Goal: Information Seeking & Learning: Learn about a topic

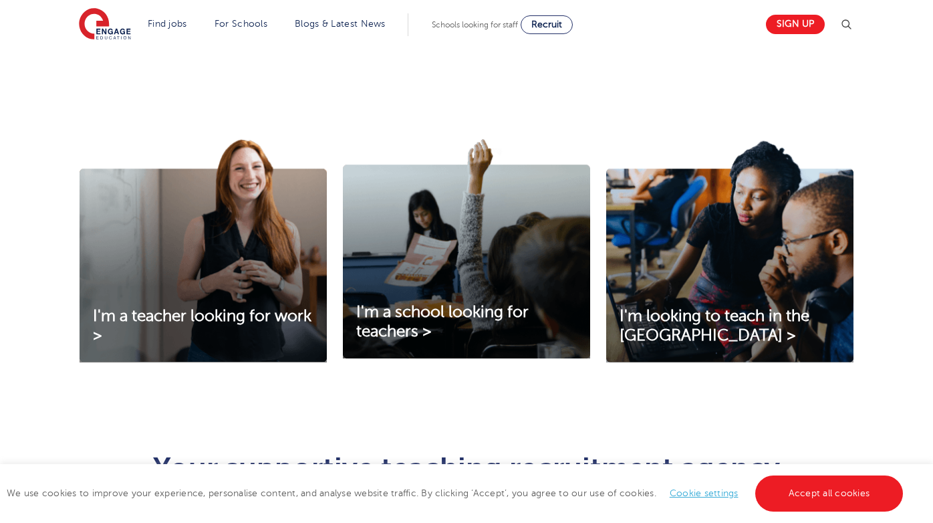
scroll to position [390, 0]
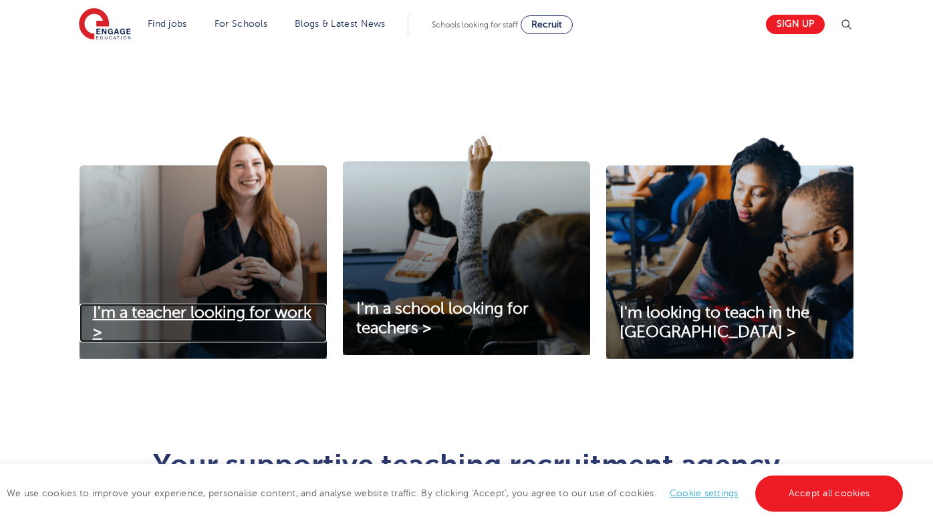
click at [188, 315] on span "I'm a teacher looking for work >" at bounding box center [202, 321] width 219 height 37
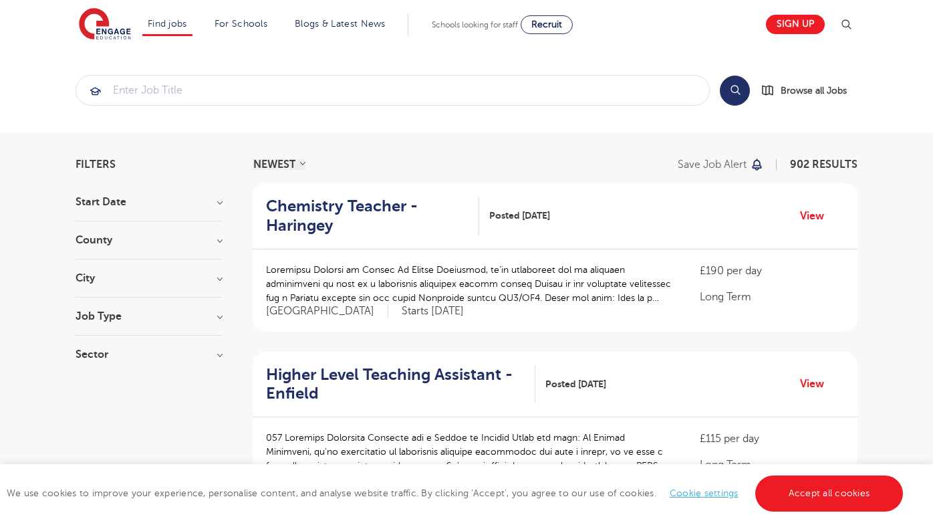
click at [220, 281] on h3 "City" at bounding box center [149, 278] width 147 height 11
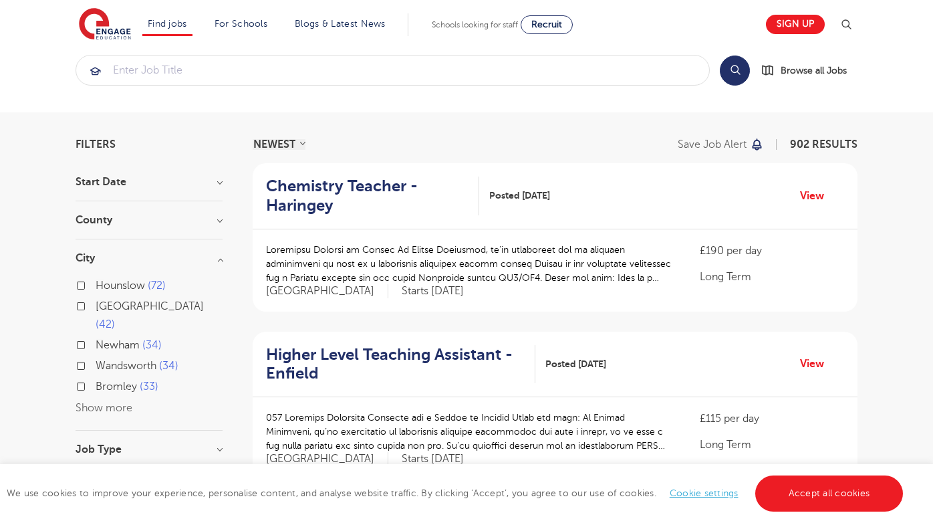
scroll to position [21, 0]
click at [106, 401] on button "Show more" at bounding box center [104, 407] width 57 height 12
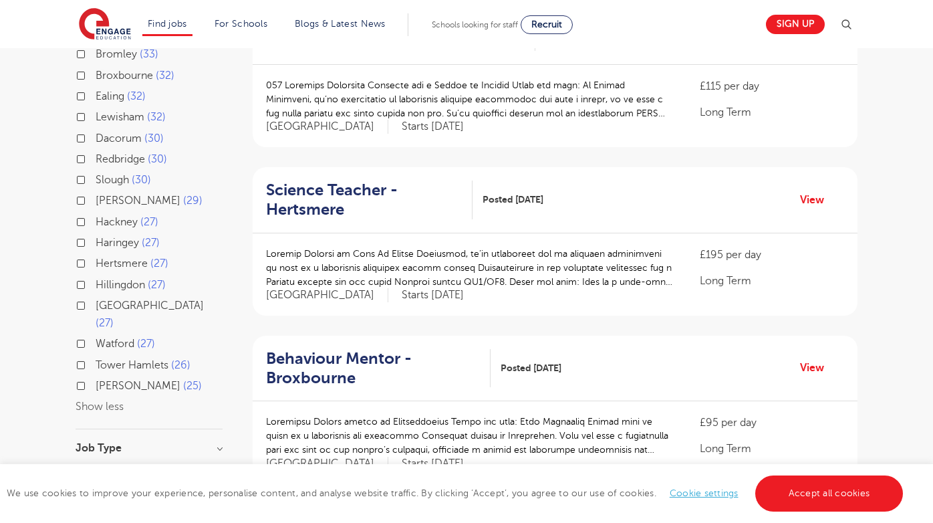
scroll to position [367, 0]
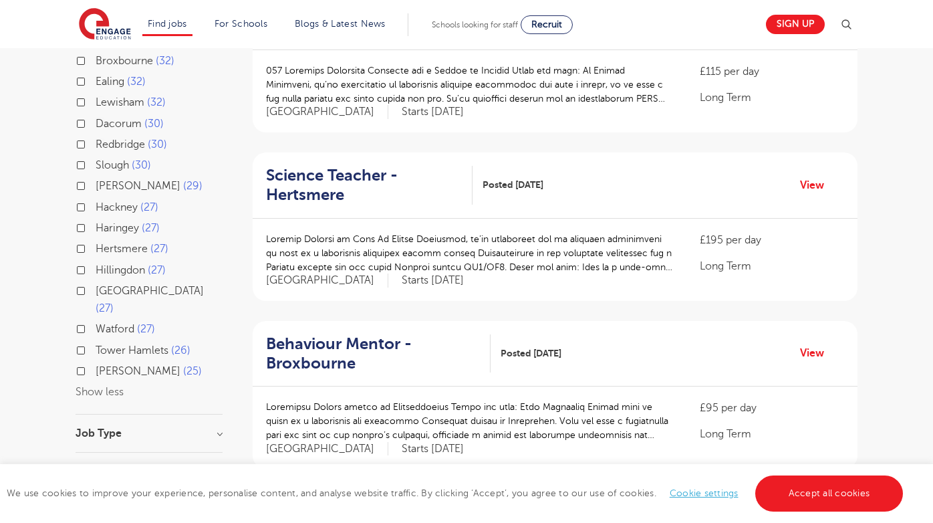
click at [220, 428] on h3 "Job Type" at bounding box center [149, 433] width 147 height 11
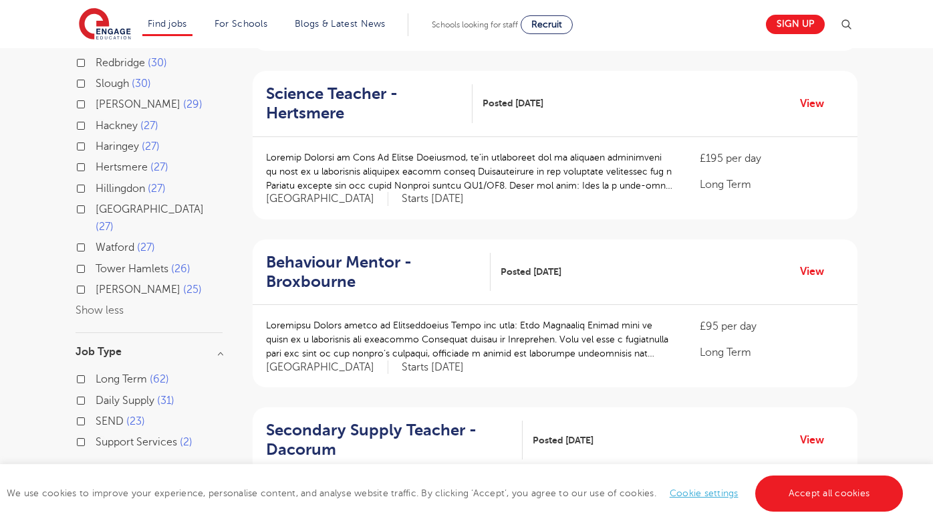
scroll to position [450, 0]
click at [96, 369] on label "Long Term 62" at bounding box center [133, 377] width 74 height 17
click at [96, 372] on input "Long Term 62" at bounding box center [100, 376] width 9 height 9
checkbox input "true"
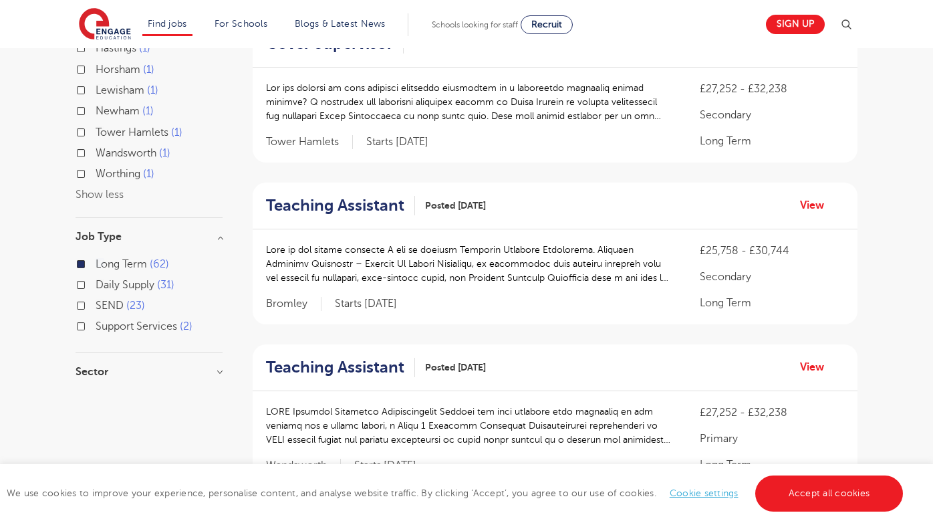
scroll to position [513, 0]
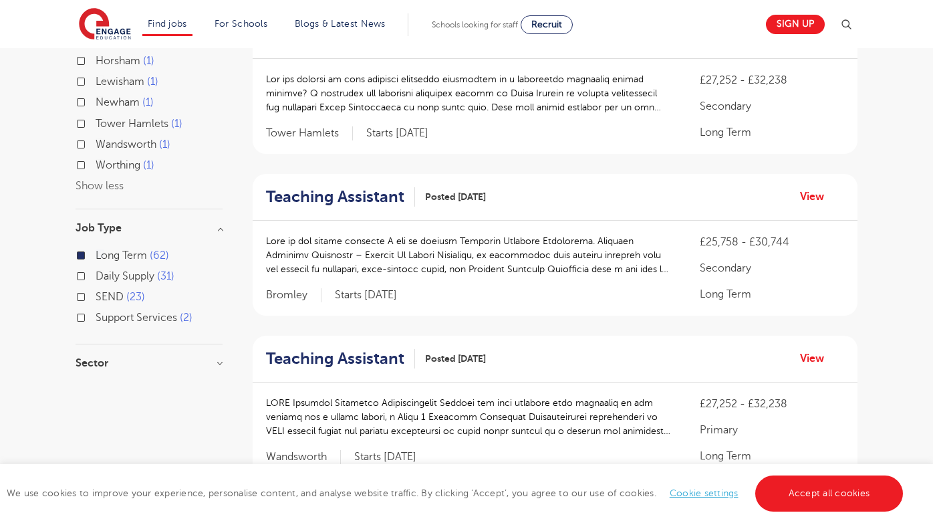
click at [219, 358] on h3 "Sector" at bounding box center [149, 363] width 147 height 11
click at [96, 382] on label "Primary 39" at bounding box center [126, 390] width 60 height 17
click at [96, 384] on input "Primary 39" at bounding box center [100, 388] width 9 height 9
checkbox input "true"
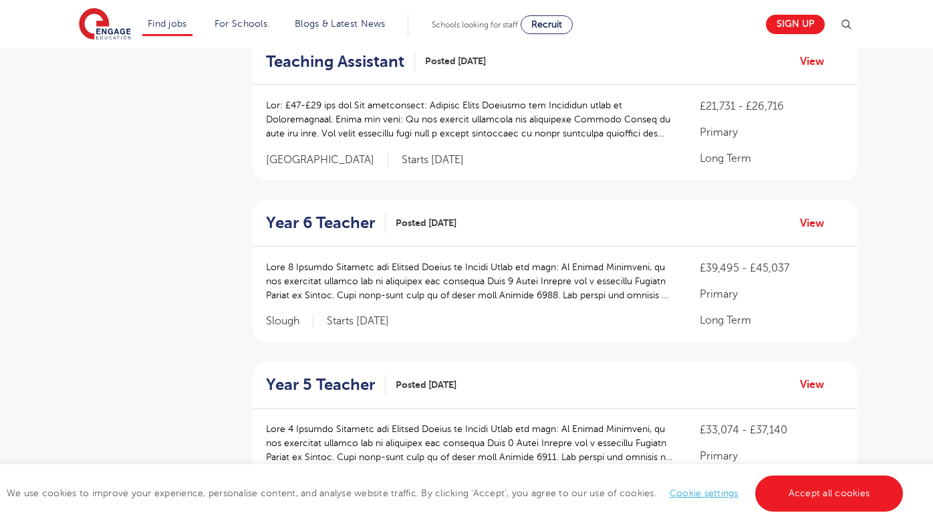
scroll to position [992, 0]
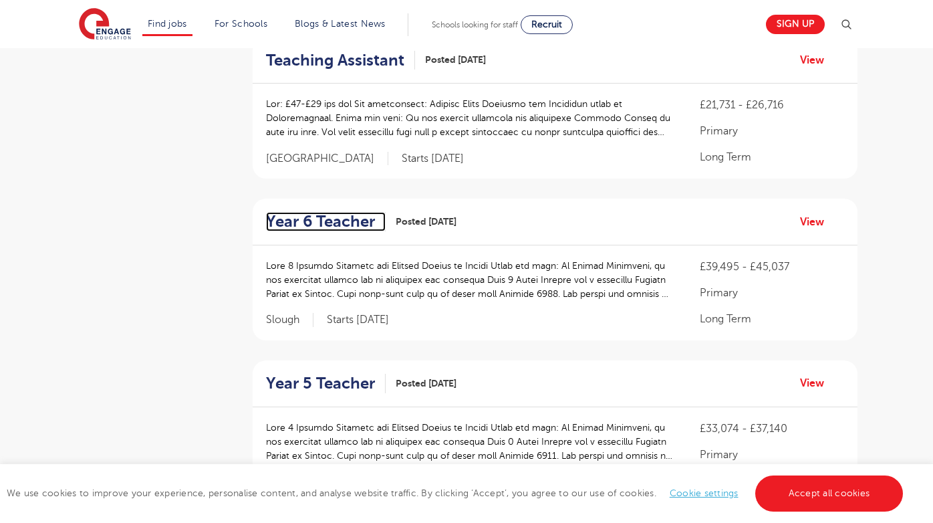
click at [359, 227] on h2 "Year 6 Teacher" at bounding box center [320, 221] width 109 height 19
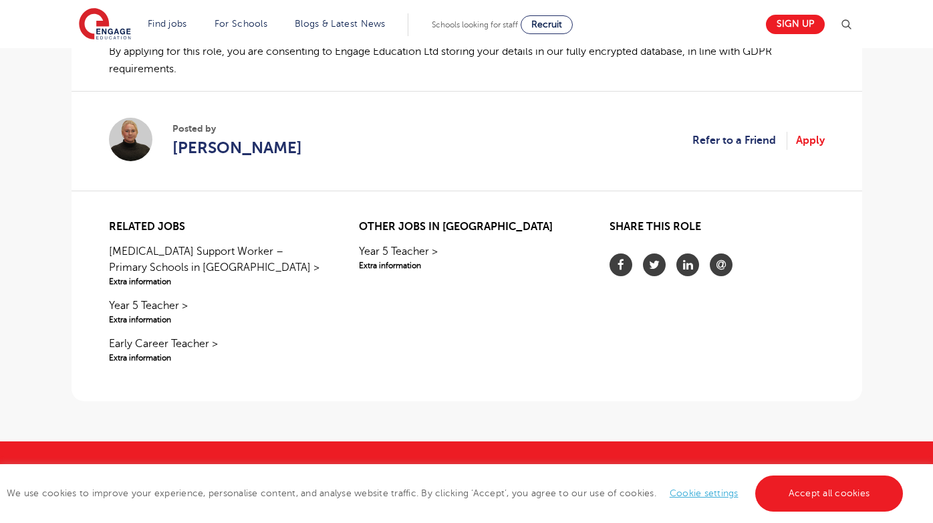
scroll to position [1228, 0]
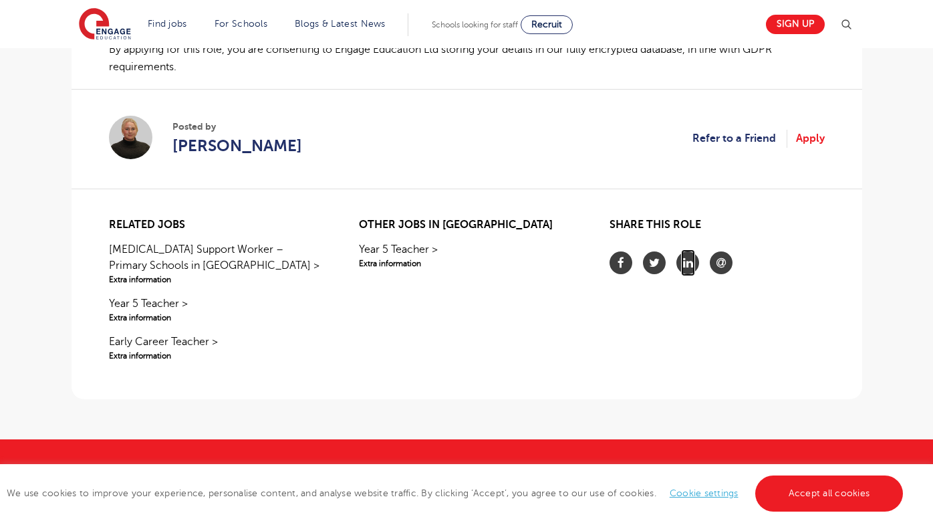
click at [690, 267] on icon at bounding box center [688, 262] width 10 height 27
